Goal: Task Accomplishment & Management: Manage account settings

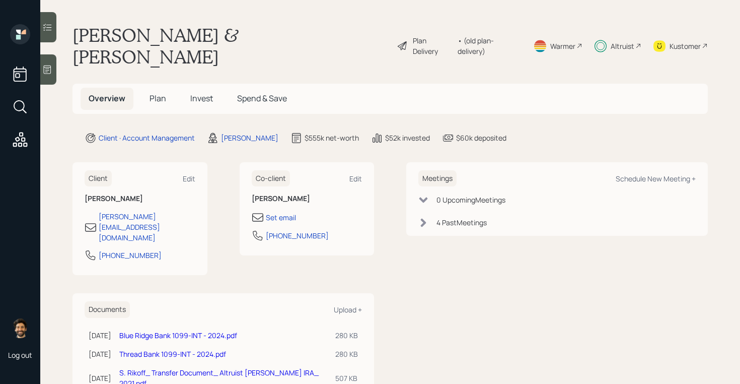
click at [163, 93] on span "Plan" at bounding box center [157, 98] width 17 height 11
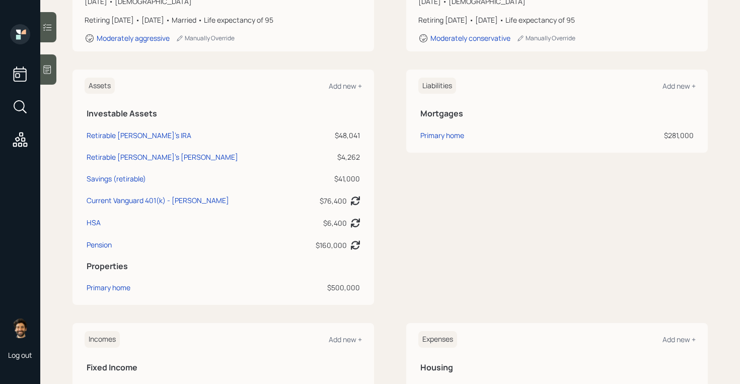
scroll to position [237, 0]
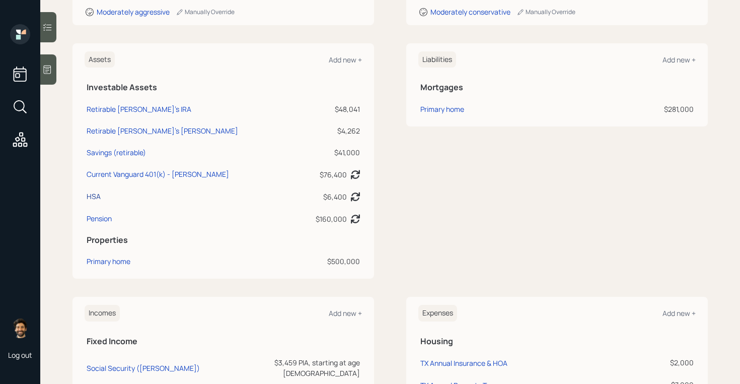
click at [93, 191] on div "HSA" at bounding box center [94, 196] width 14 height 11
select select "hsa"
select select "balanced"
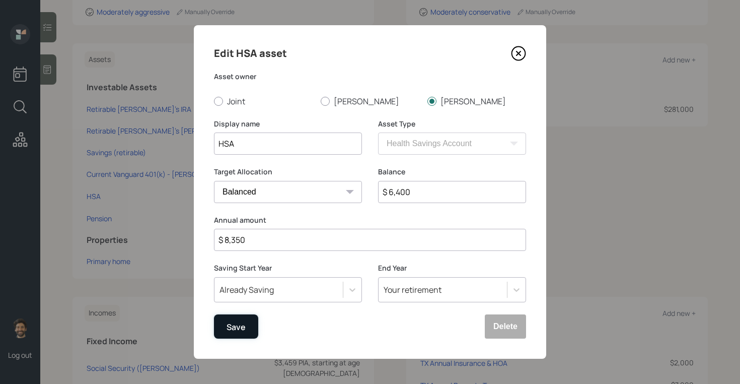
click at [249, 322] on button "Save" at bounding box center [236, 326] width 44 height 24
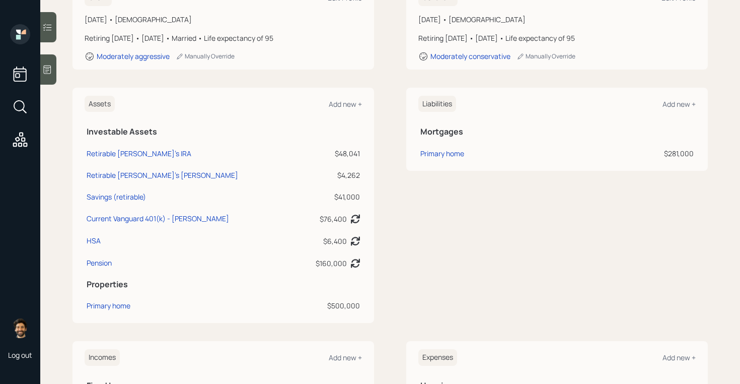
scroll to position [183, 0]
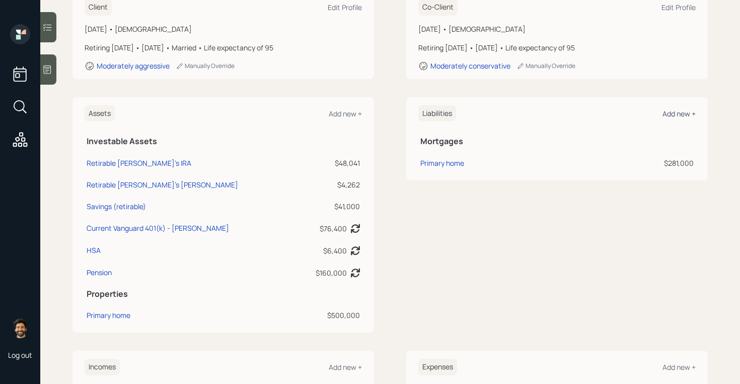
click at [676, 109] on div "Add new +" at bounding box center [678, 114] width 33 height 10
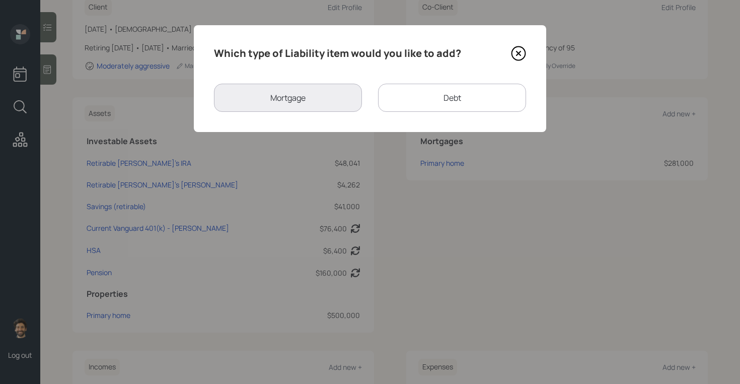
click at [430, 93] on div "Debt" at bounding box center [452, 98] width 148 height 28
select select "credit_card"
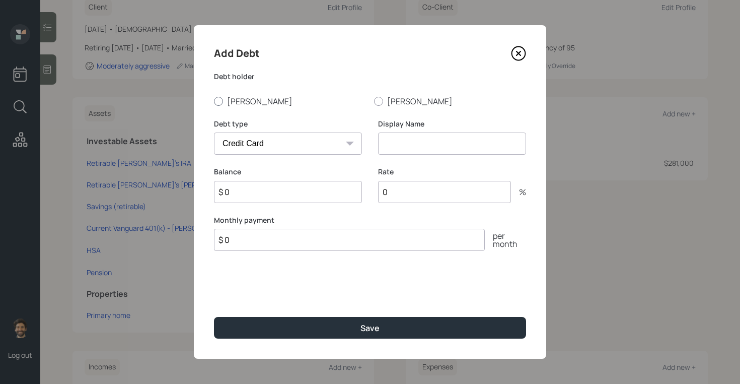
click at [244, 102] on label "Susan" at bounding box center [290, 101] width 152 height 11
click at [214, 101] on input "Susan" at bounding box center [213, 101] width 1 height 1
radio input "true"
click at [256, 150] on select "Car Credit Card Medical Student Other" at bounding box center [288, 143] width 148 height 22
select select "car"
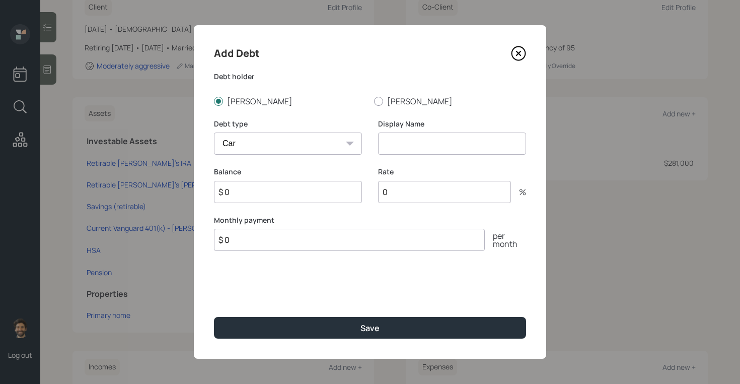
click at [214, 132] on select "Car Credit Card Medical Student Other" at bounding box center [288, 143] width 148 height 22
click at [400, 144] on input at bounding box center [452, 143] width 148 height 22
type input "Car"
click at [276, 195] on input "$ 0" at bounding box center [288, 192] width 148 height 22
type input "$ 77,000"
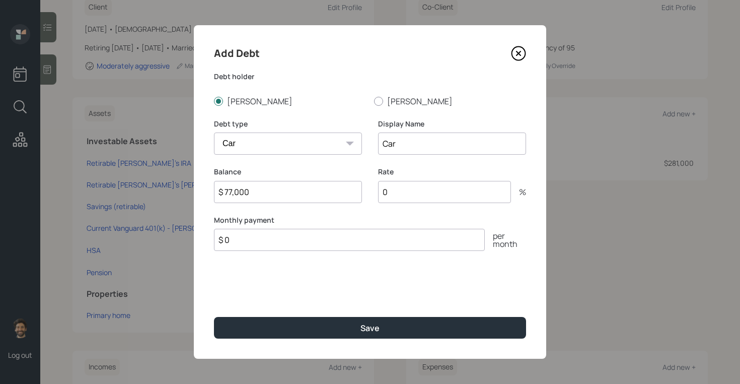
click at [408, 190] on input "0" at bounding box center [444, 192] width 133 height 22
type input "1"
type input "0"
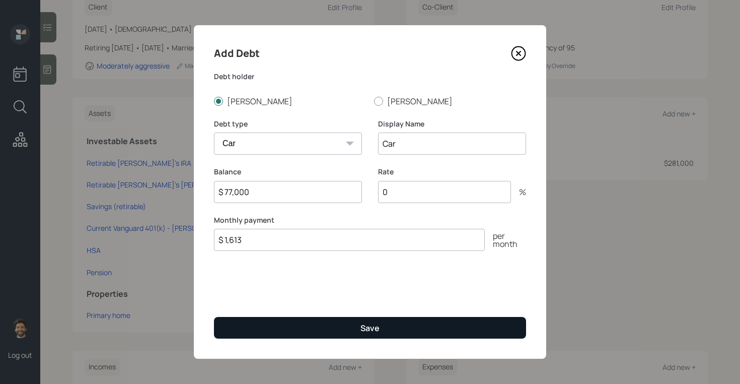
type input "$ 1,613"
click at [356, 326] on button "Save" at bounding box center [370, 328] width 312 height 22
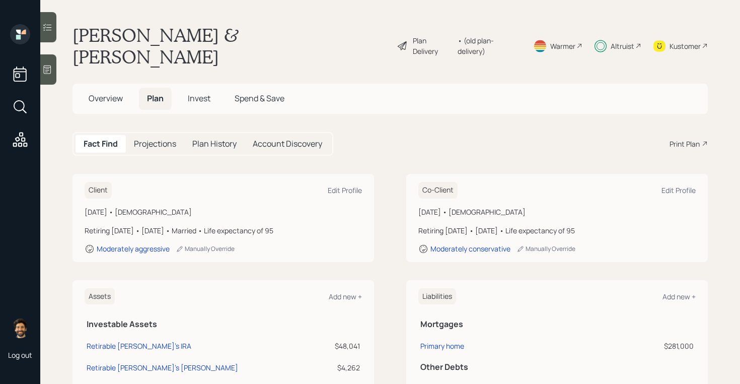
click at [200, 93] on span "Invest" at bounding box center [199, 98] width 23 height 11
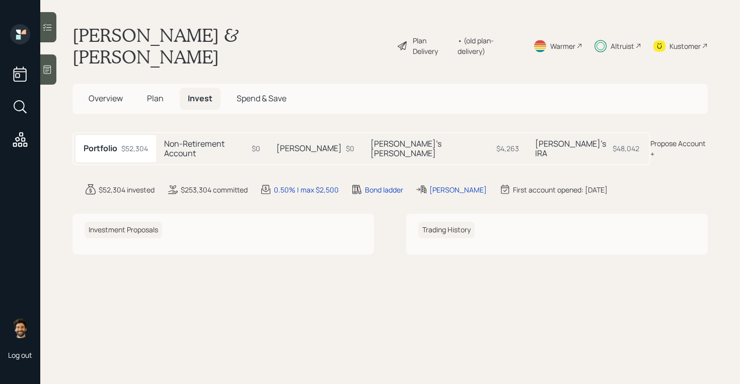
click at [234, 139] on h5 "Non-Retirement Account" at bounding box center [206, 148] width 84 height 19
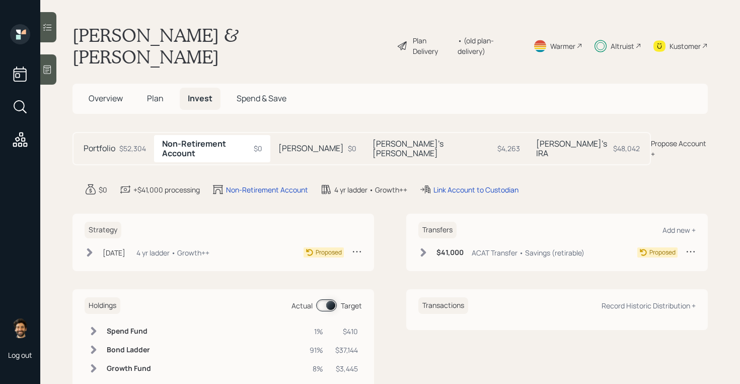
click at [536, 139] on h5 "Susan's IRA" at bounding box center [572, 148] width 73 height 19
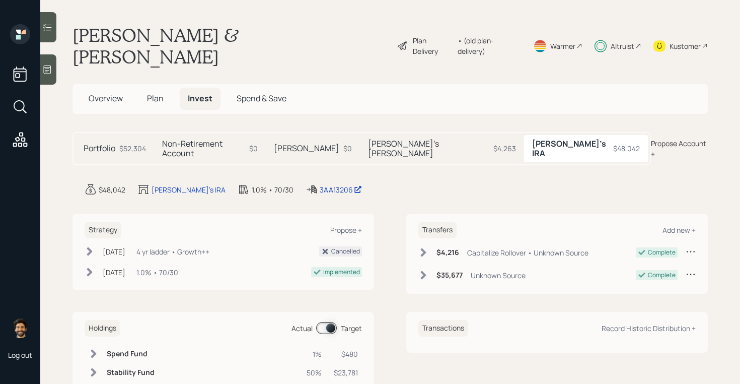
click at [114, 93] on span "Overview" at bounding box center [106, 98] width 34 height 11
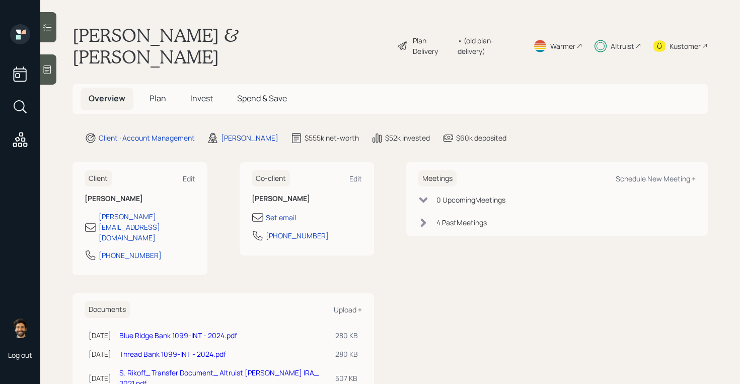
click at [162, 93] on span "Plan" at bounding box center [157, 98] width 17 height 11
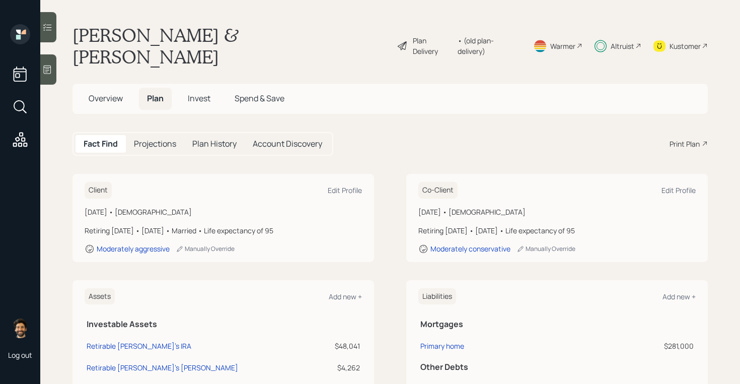
click at [201, 93] on span "Invest" at bounding box center [199, 98] width 23 height 11
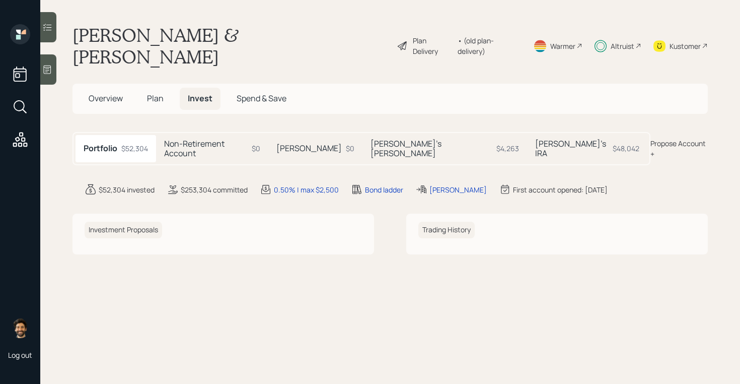
click at [221, 139] on h5 "Non-Retirement Account" at bounding box center [206, 148] width 84 height 19
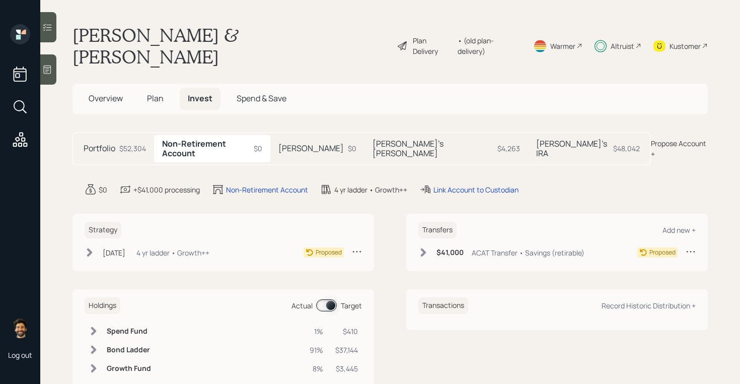
click at [330, 135] on div "William's IRA $0" at bounding box center [317, 148] width 94 height 27
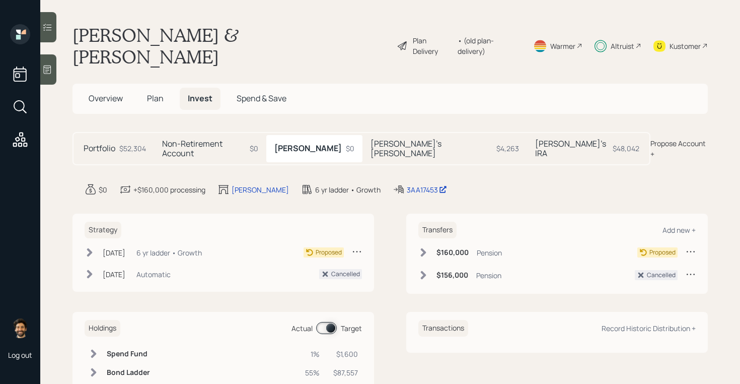
click at [535, 139] on h5 "Susan's IRA" at bounding box center [571, 148] width 73 height 19
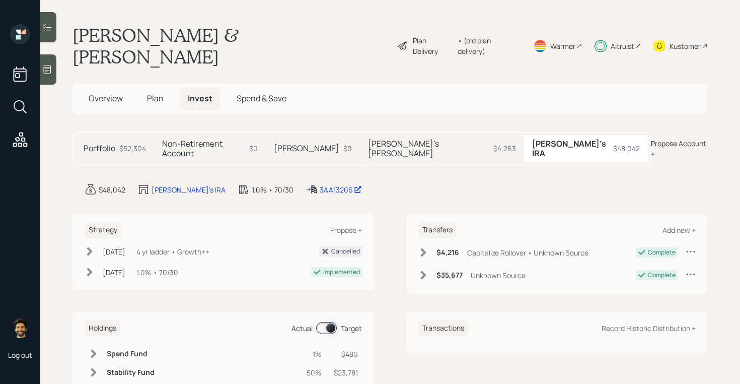
click at [413, 139] on h5 "Susan's Roth IRA" at bounding box center [428, 148] width 121 height 19
